Goal: Task Accomplishment & Management: Complete application form

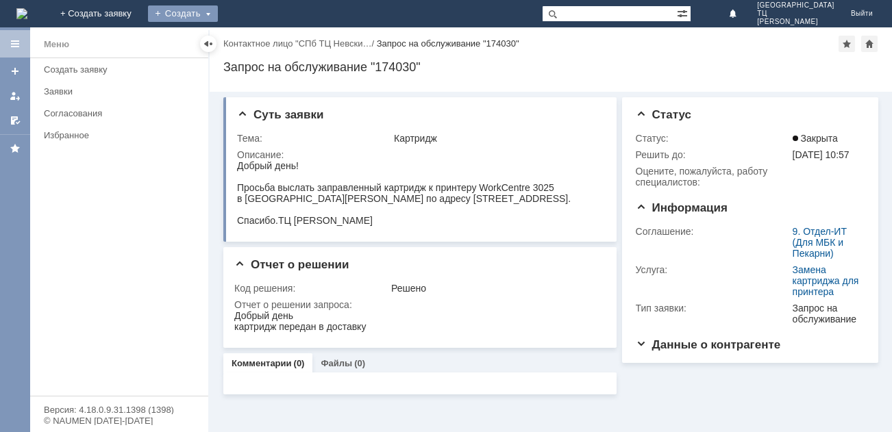
click at [218, 13] on div "Создать" at bounding box center [183, 13] width 70 height 16
click at [255, 36] on link "Заявка" at bounding box center [203, 41] width 104 height 16
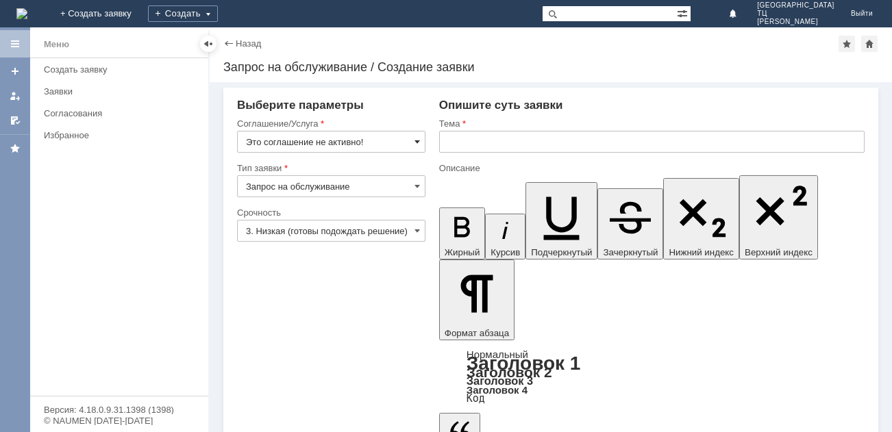
click at [416, 140] on span at bounding box center [417, 141] width 5 height 11
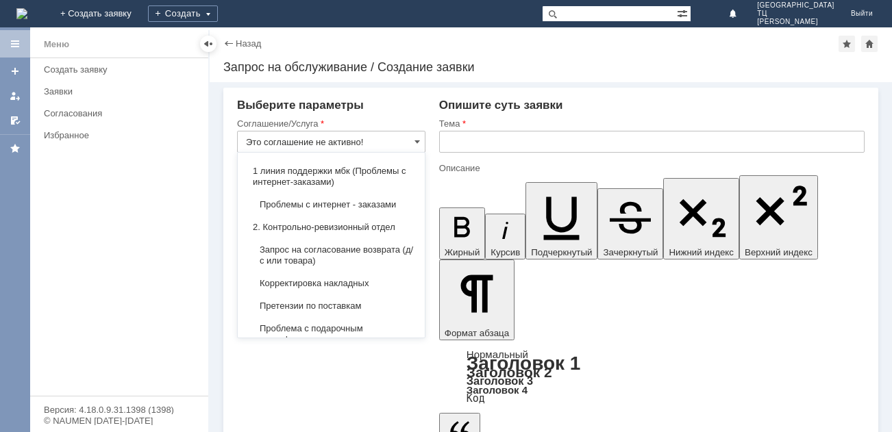
scroll to position [192, 0]
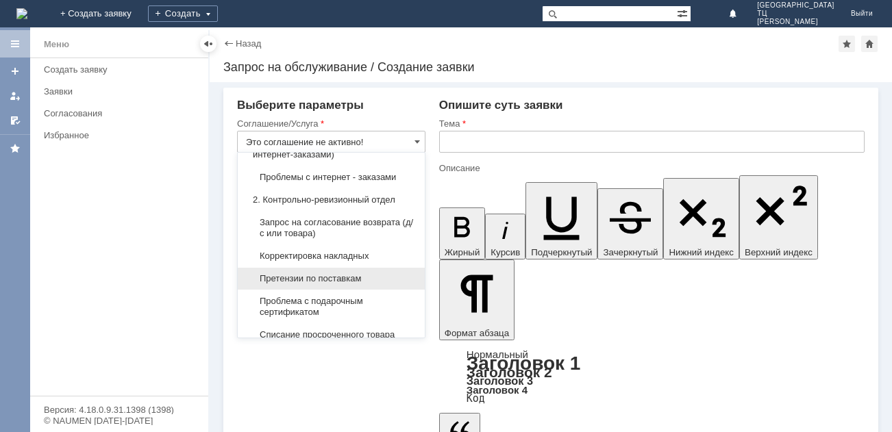
click at [345, 282] on span "Претензии по поставкам" at bounding box center [331, 278] width 171 height 11
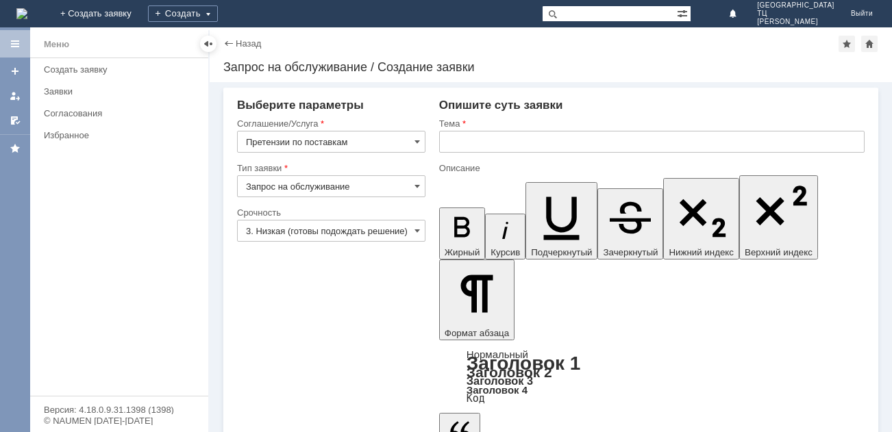
type input "Претензии по поставкам"
click at [419, 230] on span at bounding box center [417, 230] width 5 height 11
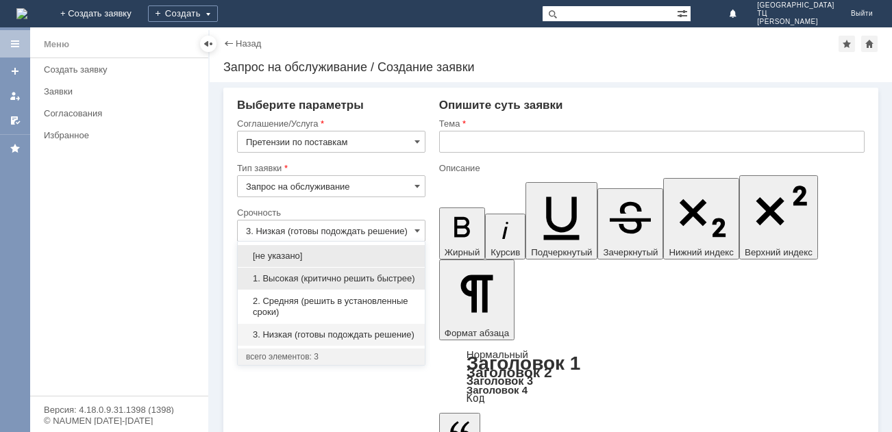
click at [282, 275] on span "1. Высокая (критично решить быстрее)" at bounding box center [331, 278] width 171 height 11
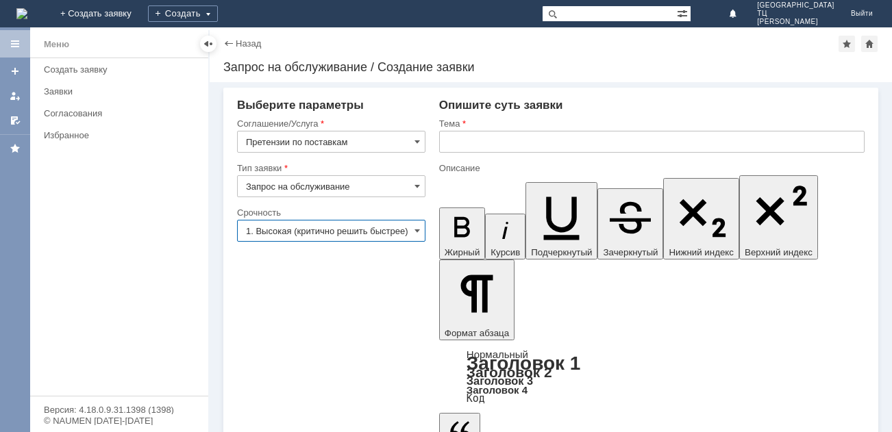
scroll to position [0, 1]
type input "1. Высокая (критично решить быстрее)"
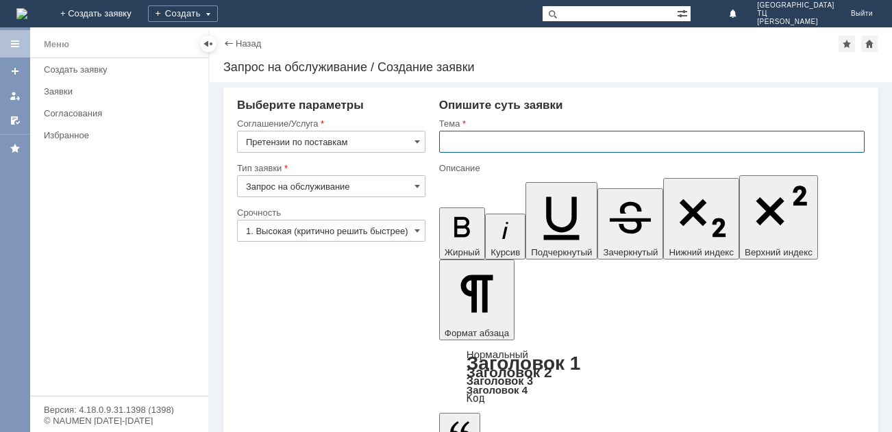
click at [448, 144] on input "text" at bounding box center [652, 142] width 426 height 22
type input "Акт расхождений"
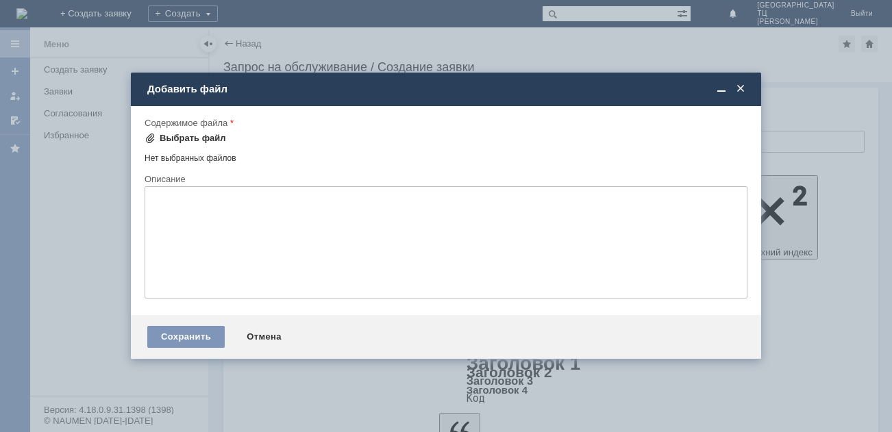
click at [149, 141] on span at bounding box center [150, 138] width 11 height 11
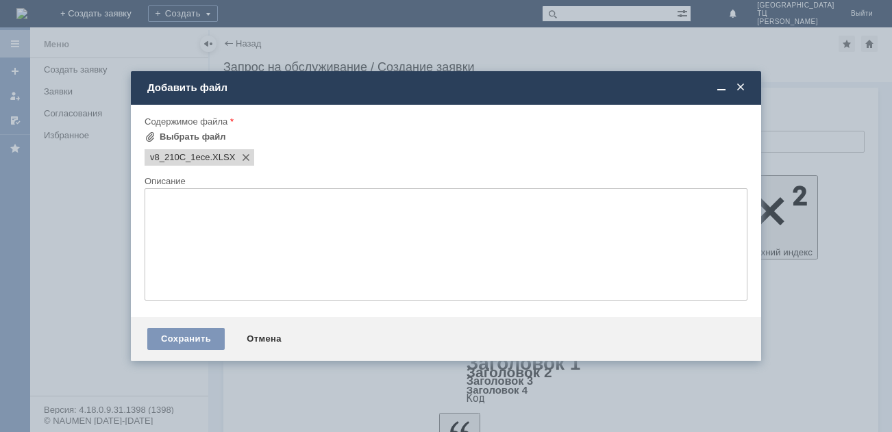
click at [174, 216] on textarea at bounding box center [446, 244] width 603 height 112
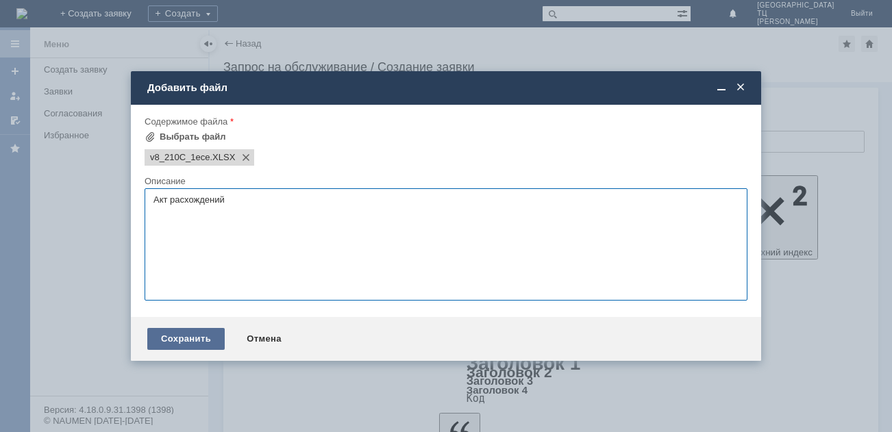
type textarea "Акт расхождений"
click at [180, 337] on div "Сохранить" at bounding box center [185, 339] width 77 height 22
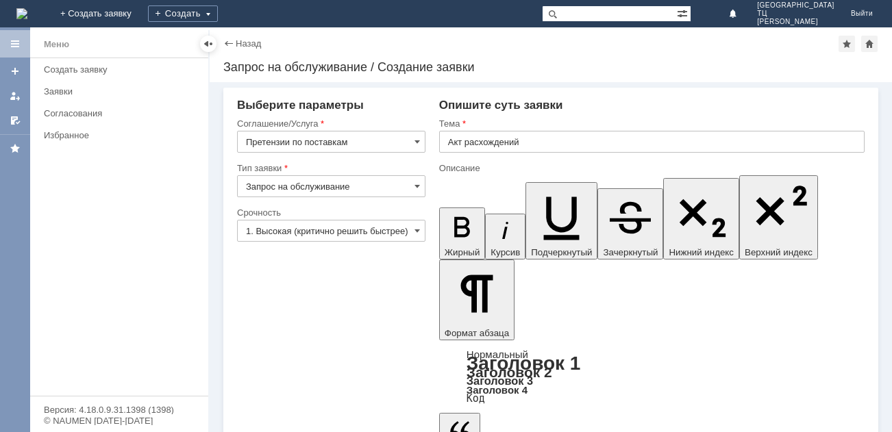
click at [564, 138] on input "Акт расхождений" at bounding box center [652, 142] width 426 height 22
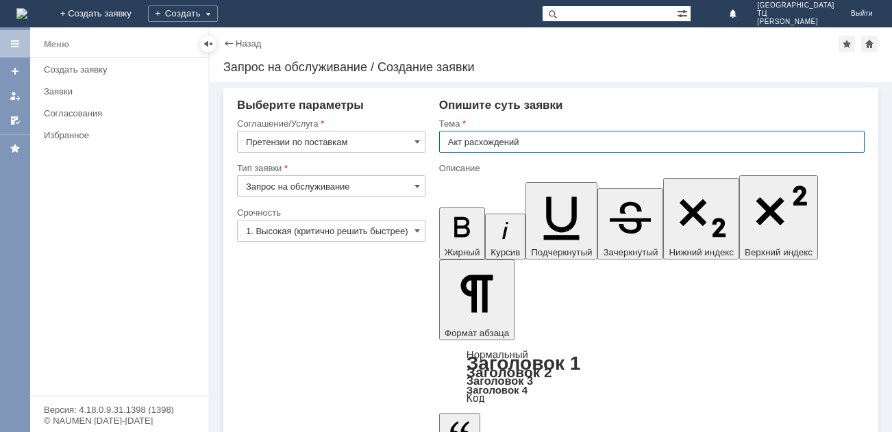
click at [572, 140] on input "Акт расхождений" at bounding box center [652, 142] width 426 height 22
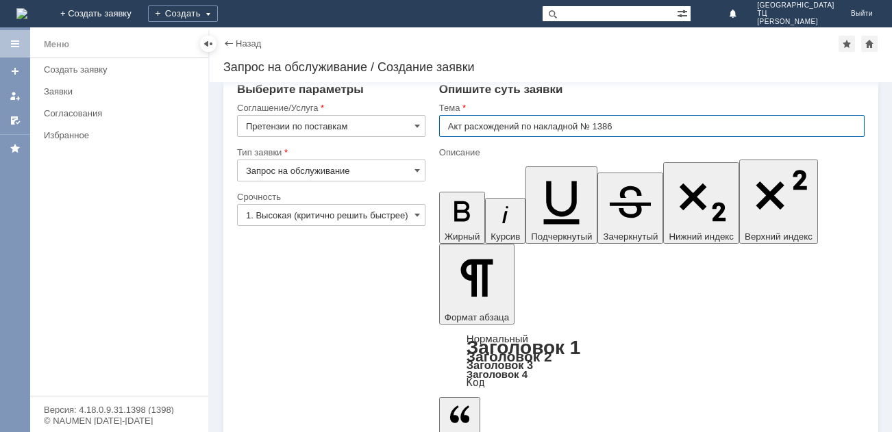
scroll to position [19, 0]
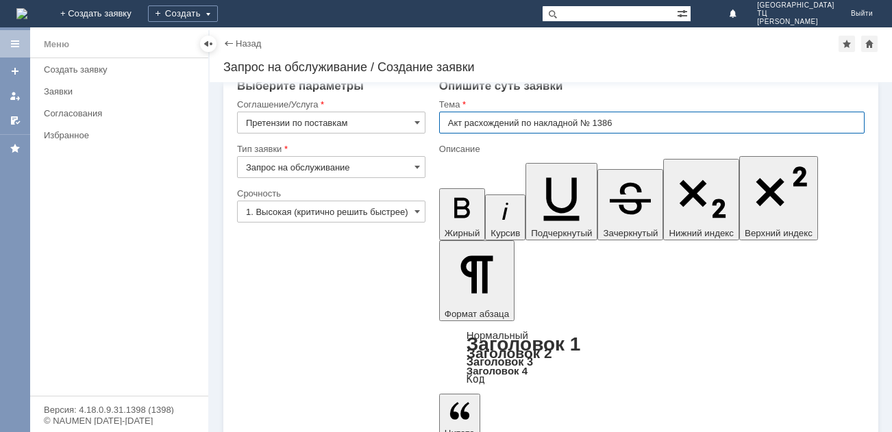
type input "Акт расхождений по накладной № 1386"
